Goal: Transaction & Acquisition: Download file/media

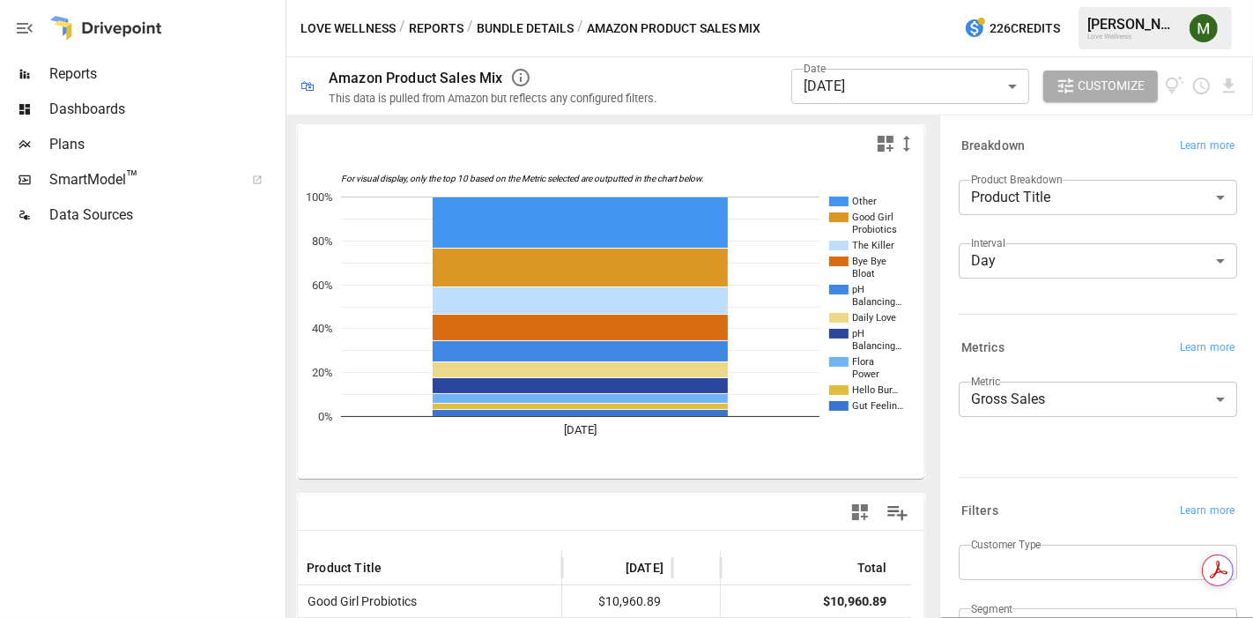
click at [883, 0] on body "Reports Dashboards Plans SmartModel ™ Data Sources Love Wellness / Reports / Bu…" at bounding box center [626, 0] width 1253 height 0
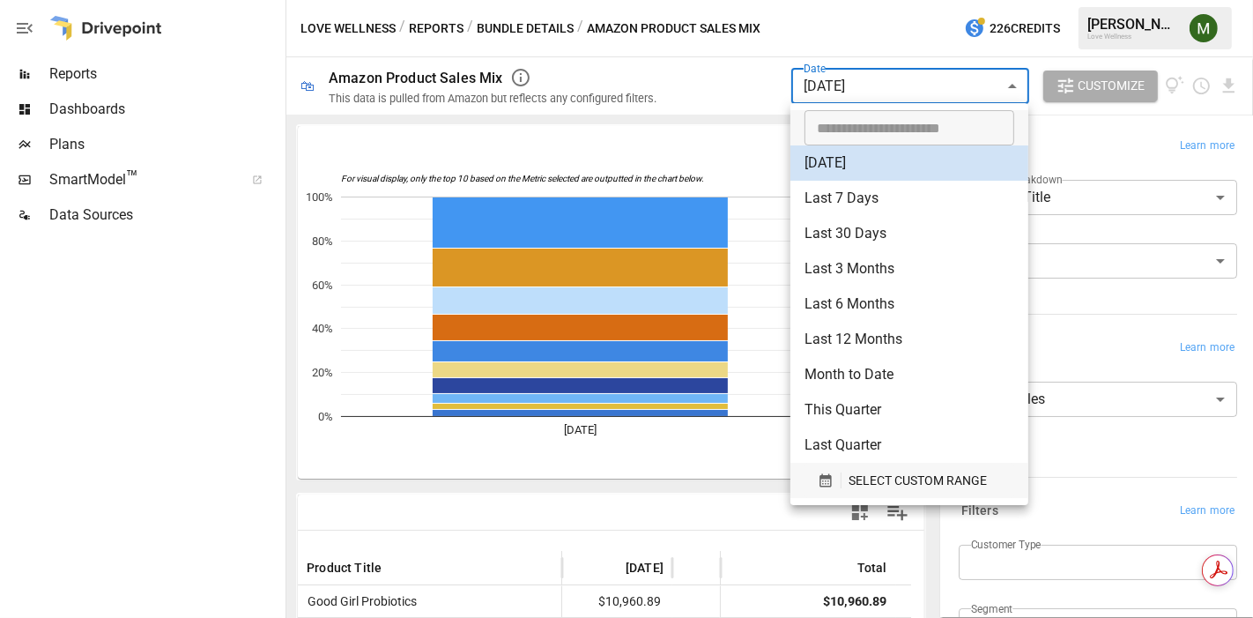
click at [832, 477] on icon "button" at bounding box center [826, 480] width 16 height 16
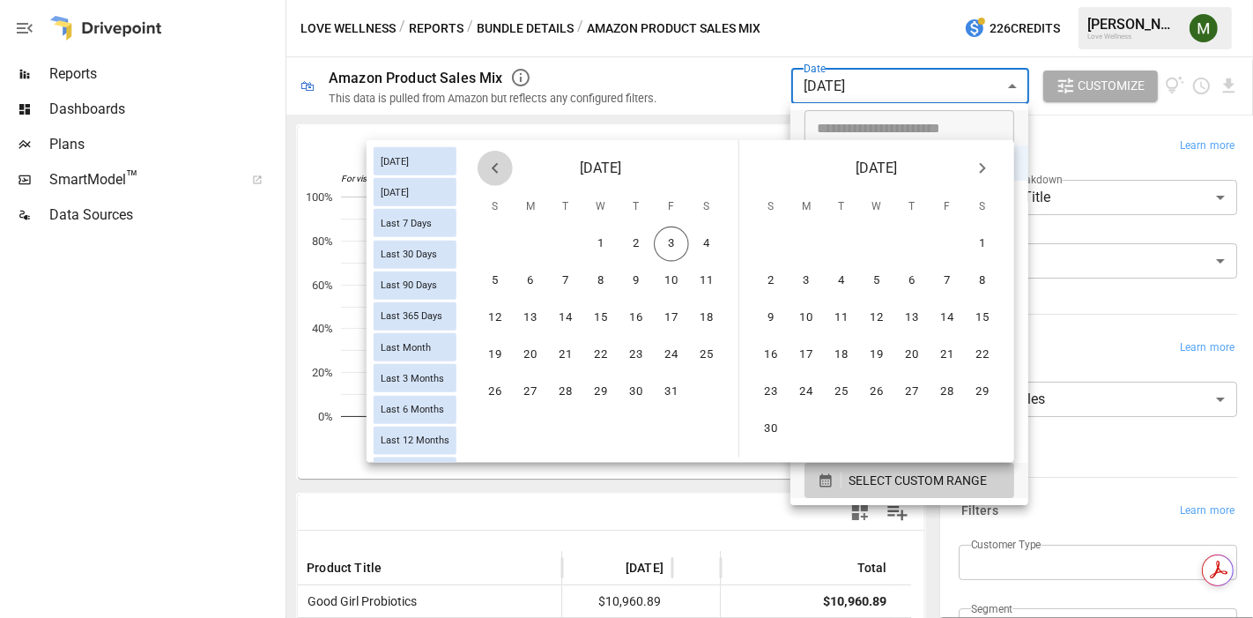
click at [503, 171] on icon "Previous month" at bounding box center [495, 168] width 21 height 21
click at [568, 245] on button "1" at bounding box center [565, 243] width 35 height 35
click at [984, 154] on button "Next month" at bounding box center [982, 168] width 35 height 35
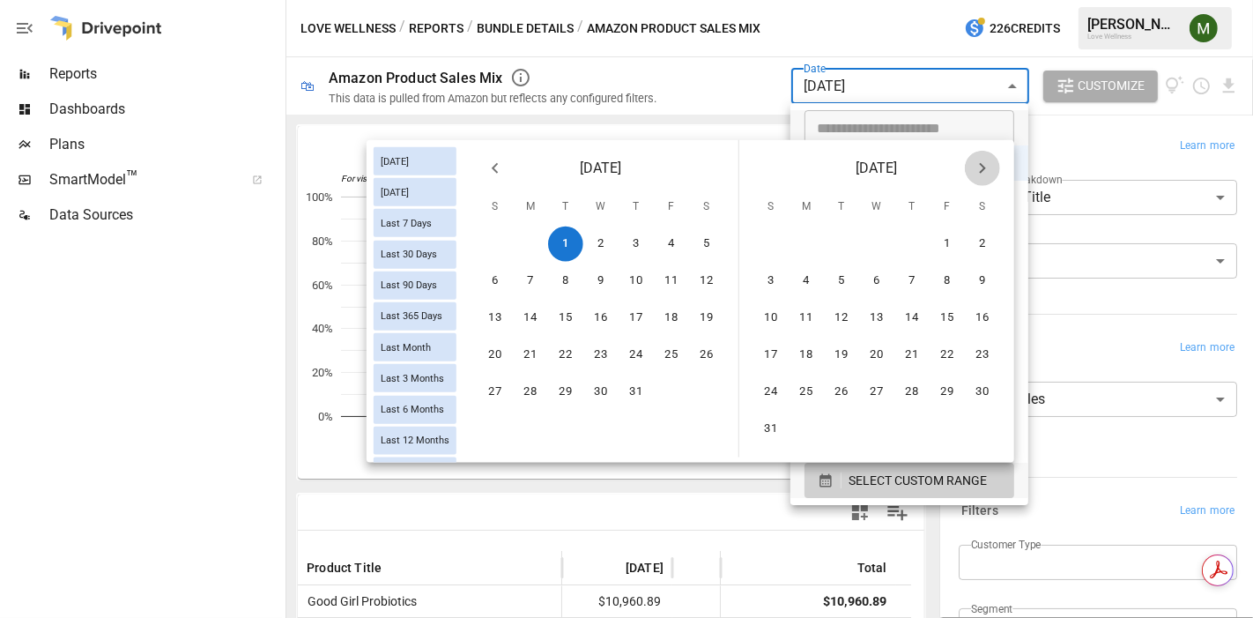
click at [984, 154] on button "Next month" at bounding box center [982, 168] width 35 height 35
click at [644, 240] on button "2" at bounding box center [636, 243] width 35 height 35
type input "******"
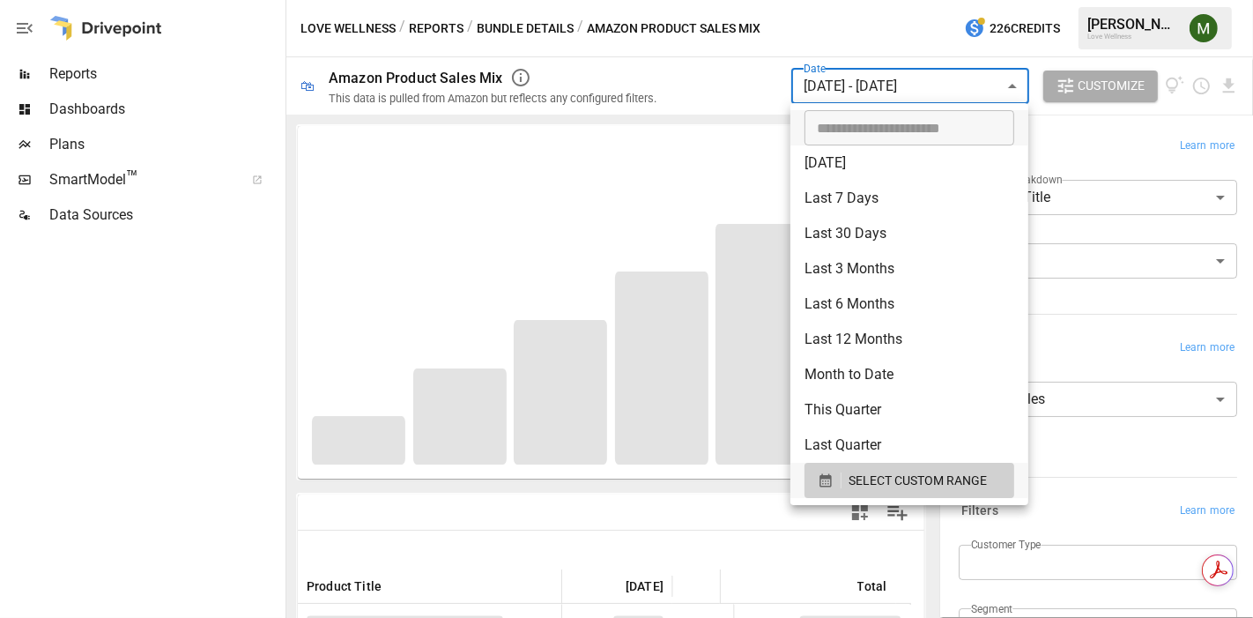
click at [682, 132] on div at bounding box center [626, 309] width 1253 height 618
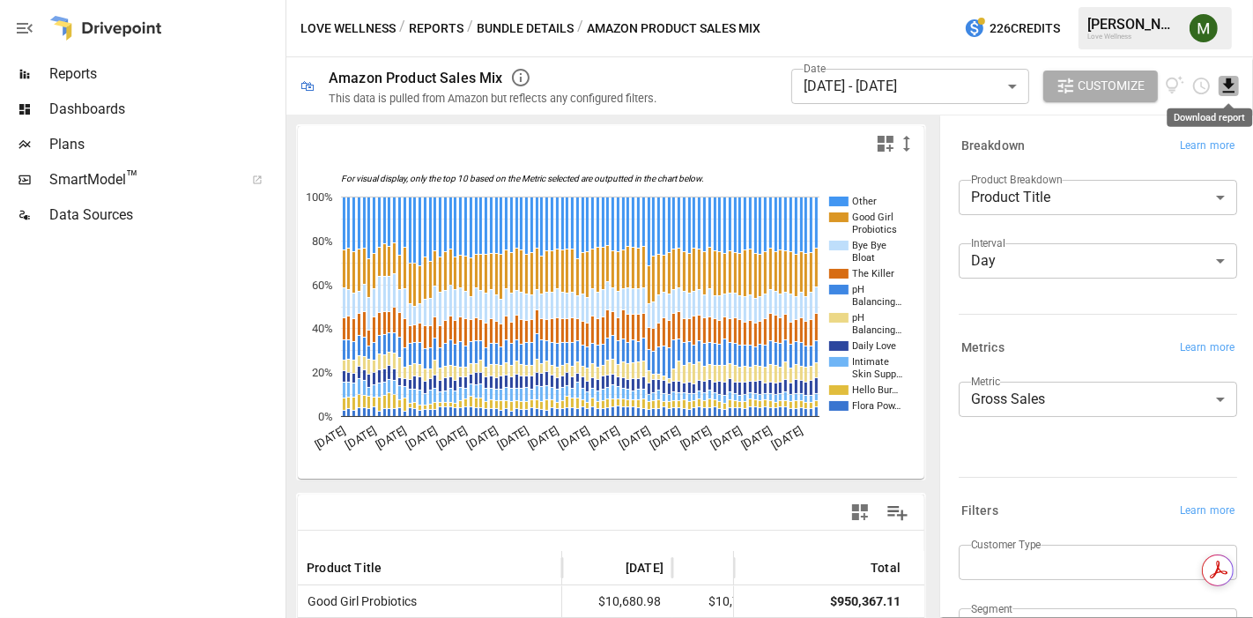
click at [1229, 93] on icon "Download report" at bounding box center [1229, 86] width 20 height 20
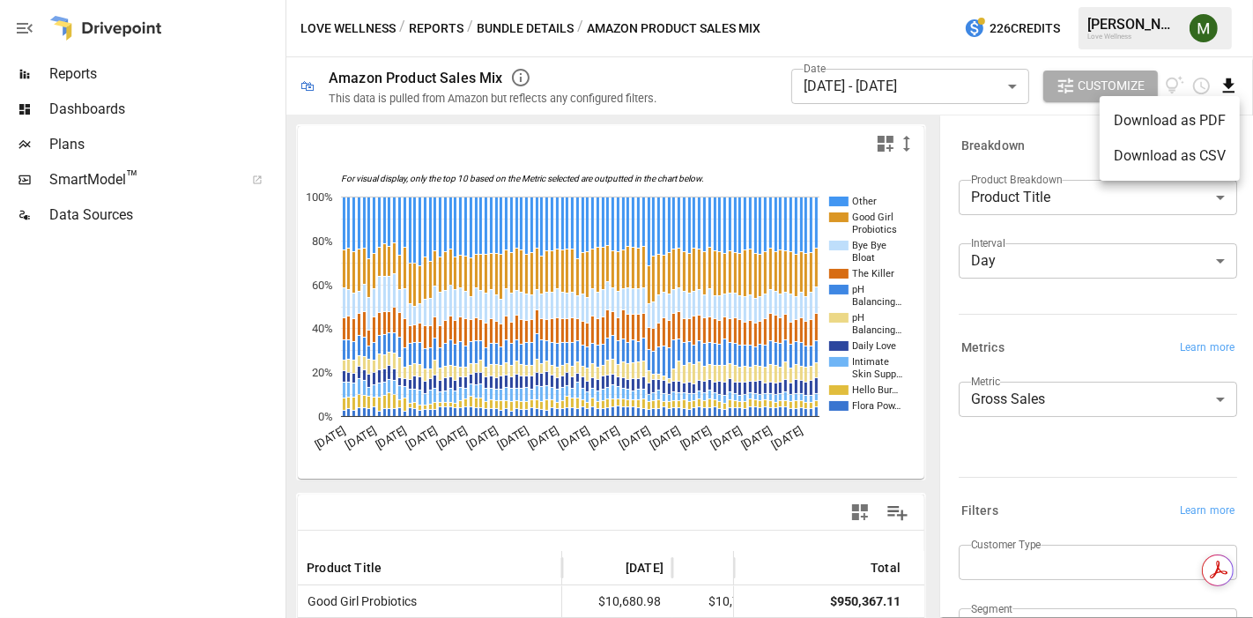
click at [1162, 168] on li "Download as CSV" at bounding box center [1170, 155] width 140 height 35
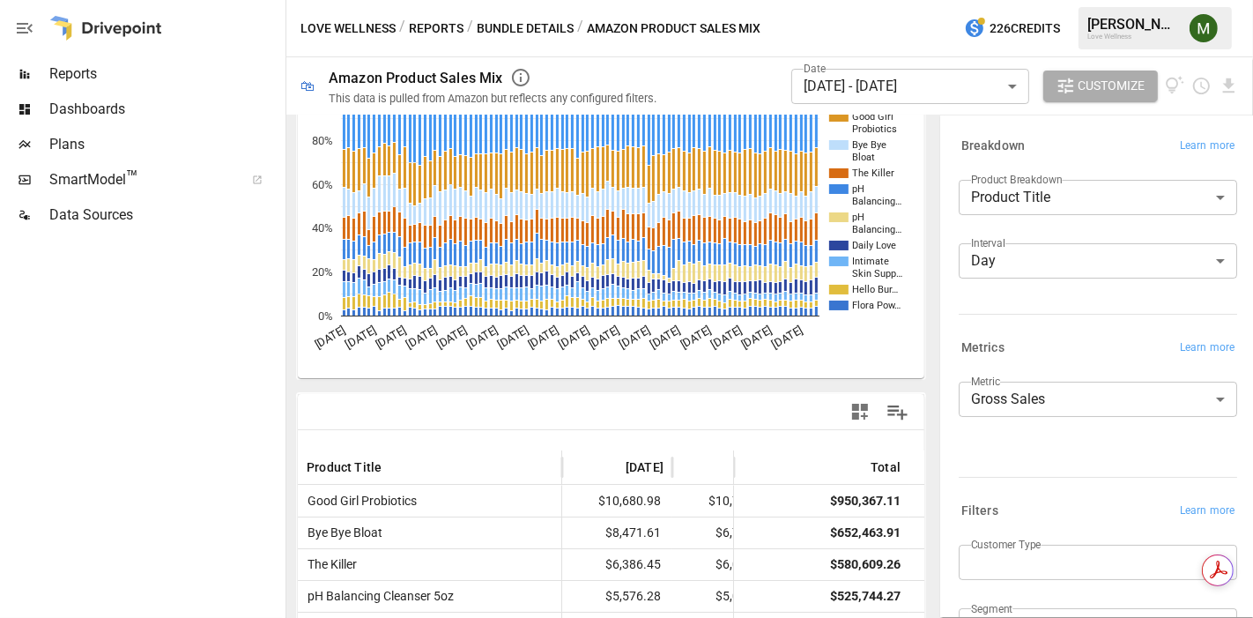
scroll to position [196, 0]
